Goal: Information Seeking & Learning: Compare options

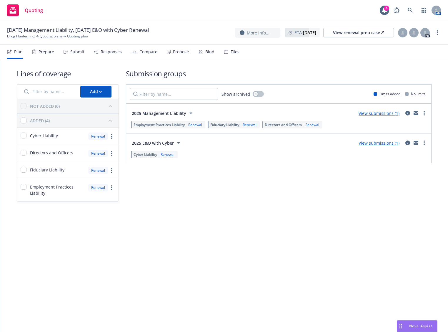
click at [190, 111] on icon at bounding box center [190, 112] width 7 height 7
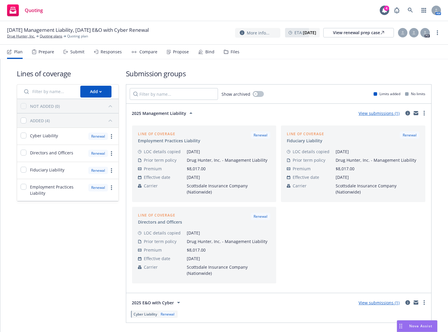
click at [190, 111] on icon at bounding box center [190, 112] width 7 height 7
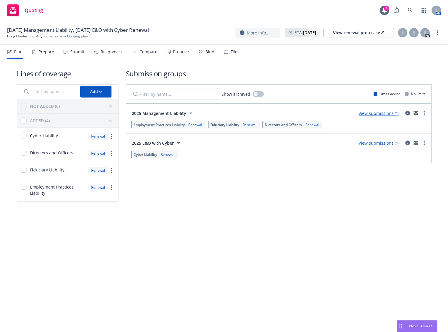
click at [173, 53] on div "Propose" at bounding box center [181, 51] width 16 height 5
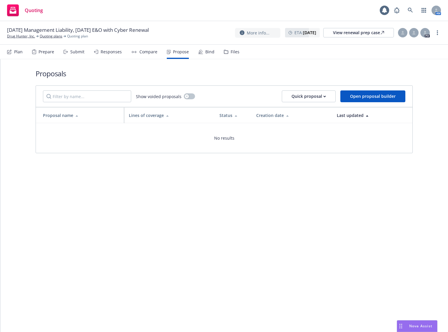
click at [141, 52] on div "Compare" at bounding box center [148, 51] width 18 height 5
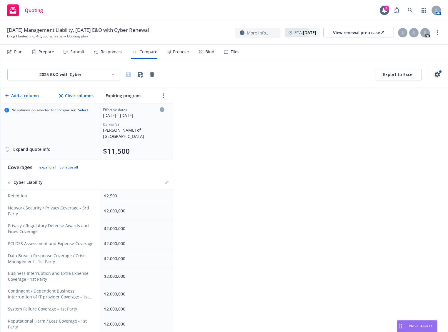
click at [108, 53] on div "Responses" at bounding box center [111, 51] width 21 height 5
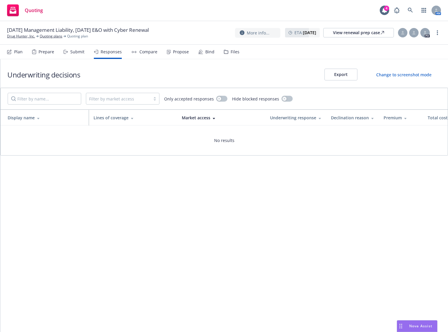
drag, startPoint x: 29, startPoint y: 36, endPoint x: 146, endPoint y: 38, distance: 116.8
click at [148, 38] on div "[DATE] Management Liability, [DATE] E&O with Cyber Renewal Drug Hunter, Inc. Qu…" at bounding box center [80, 32] width 147 height 12
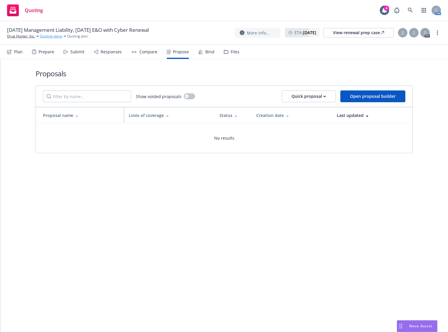
click at [48, 35] on link "Quoting plans" at bounding box center [51, 36] width 23 height 5
